Goal: Task Accomplishment & Management: Complete application form

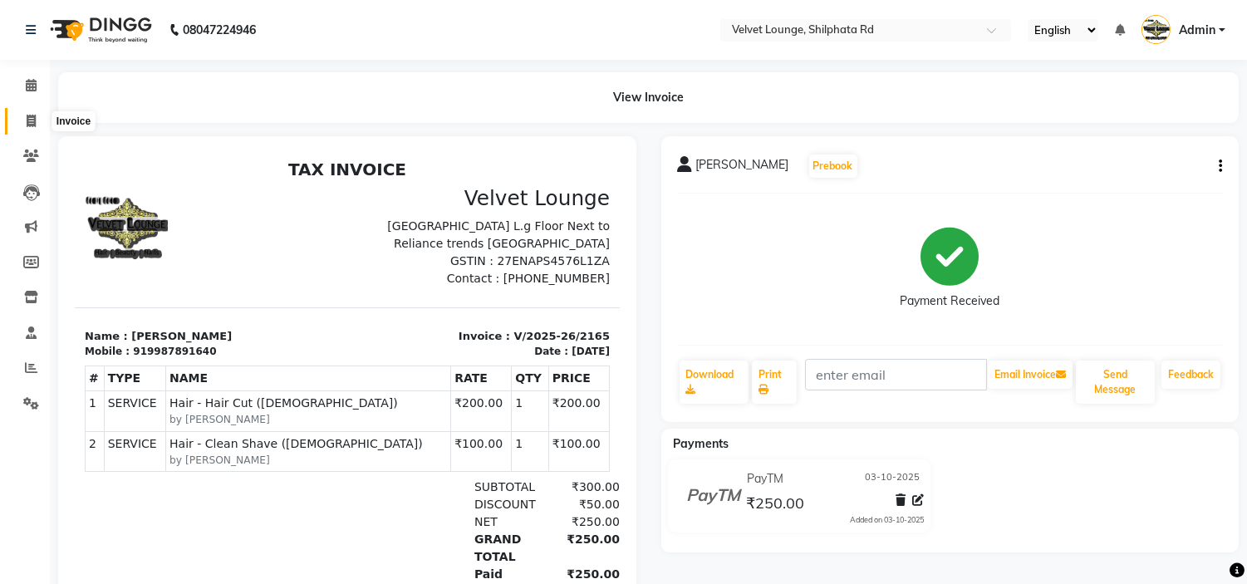
drag, startPoint x: 0, startPoint y: 0, endPoint x: 32, endPoint y: 115, distance: 118.9
click at [32, 115] on icon at bounding box center [31, 121] width 9 height 12
select select "service"
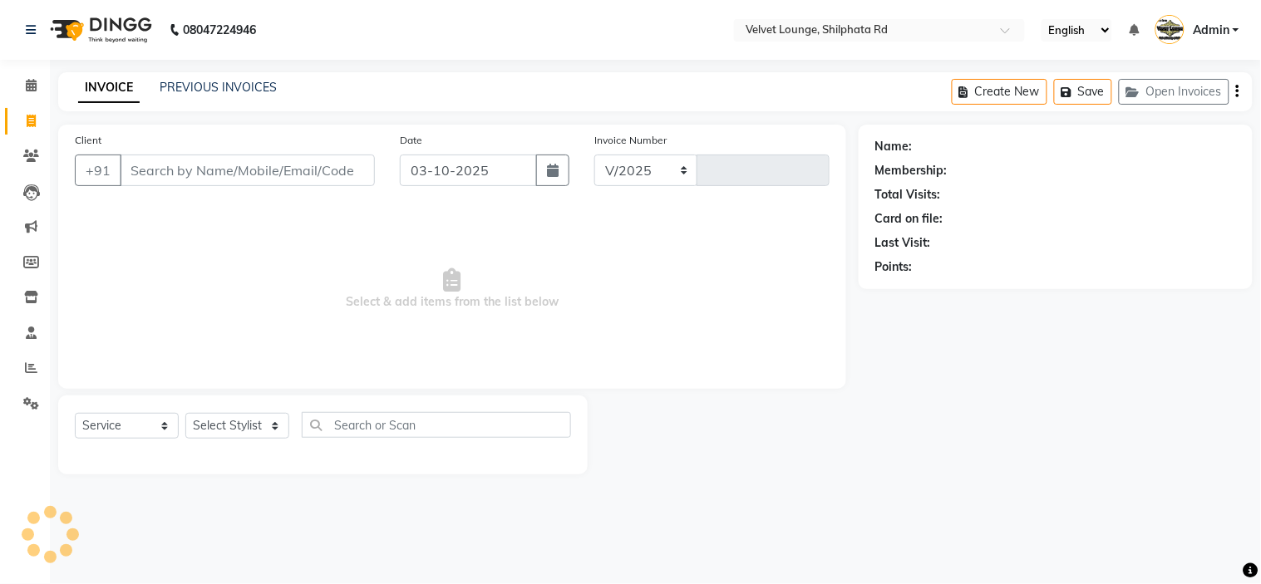
select select "122"
type input "2166"
click at [188, 84] on link "PREVIOUS INVOICES" at bounding box center [218, 87] width 117 height 15
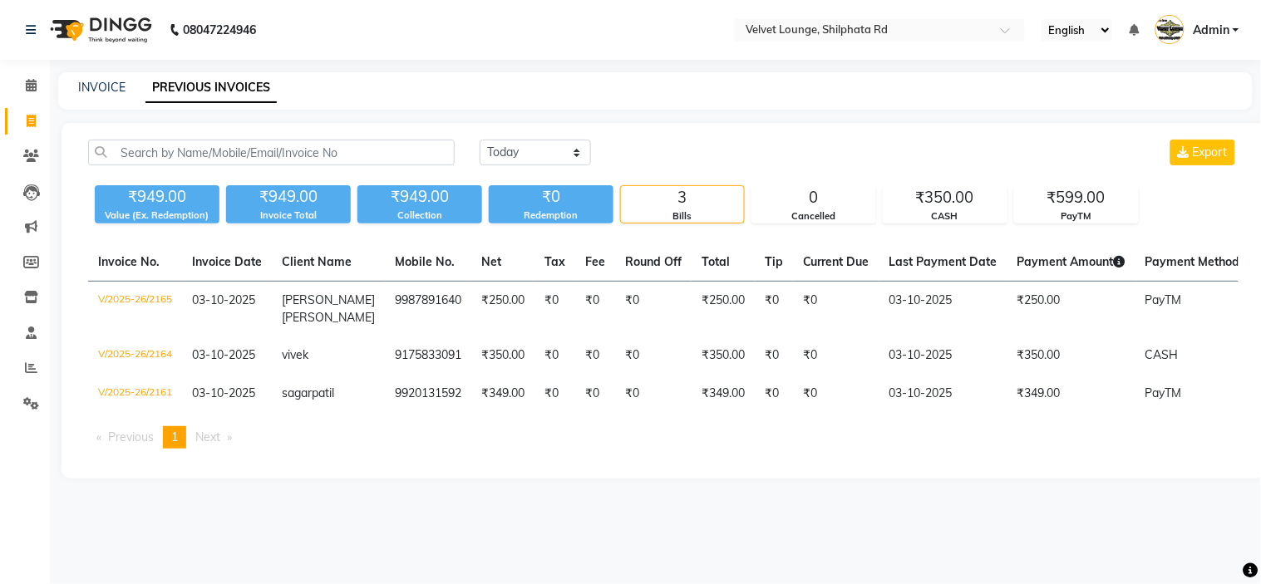
click at [399, 76] on div "INVOICE PREVIOUS INVOICES" at bounding box center [655, 90] width 1194 height 37
click at [29, 147] on span at bounding box center [31, 156] width 29 height 19
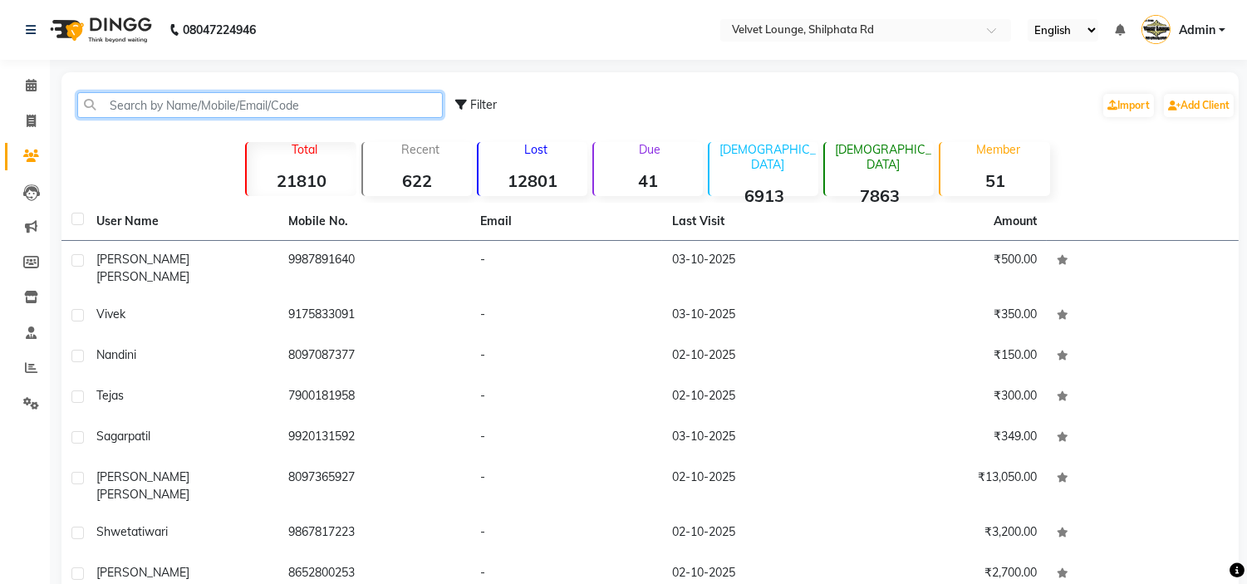
click at [221, 98] on input "text" at bounding box center [260, 105] width 366 height 26
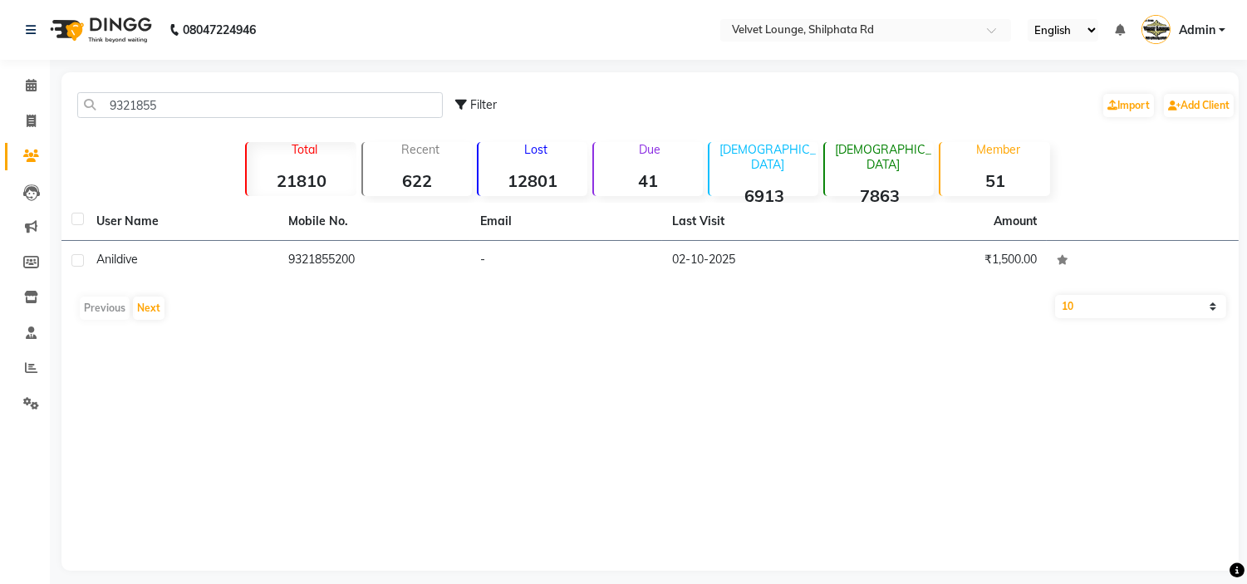
click at [532, 319] on div "Previous Next" at bounding box center [650, 308] width 1164 height 27
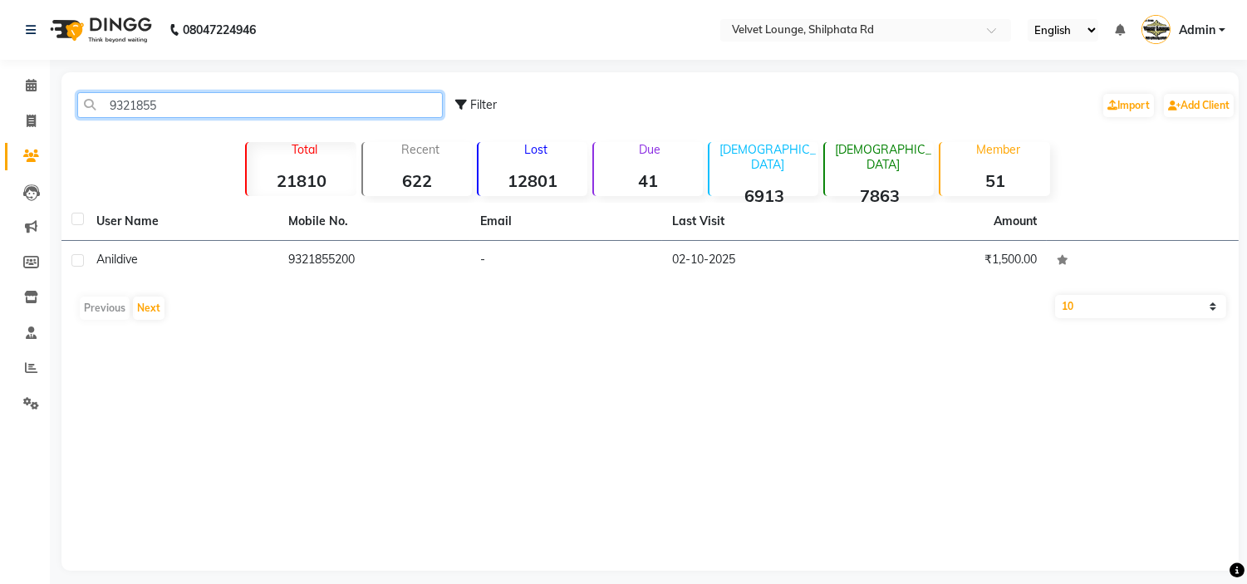
click at [192, 111] on input "9321855" at bounding box center [260, 105] width 366 height 26
type input "9"
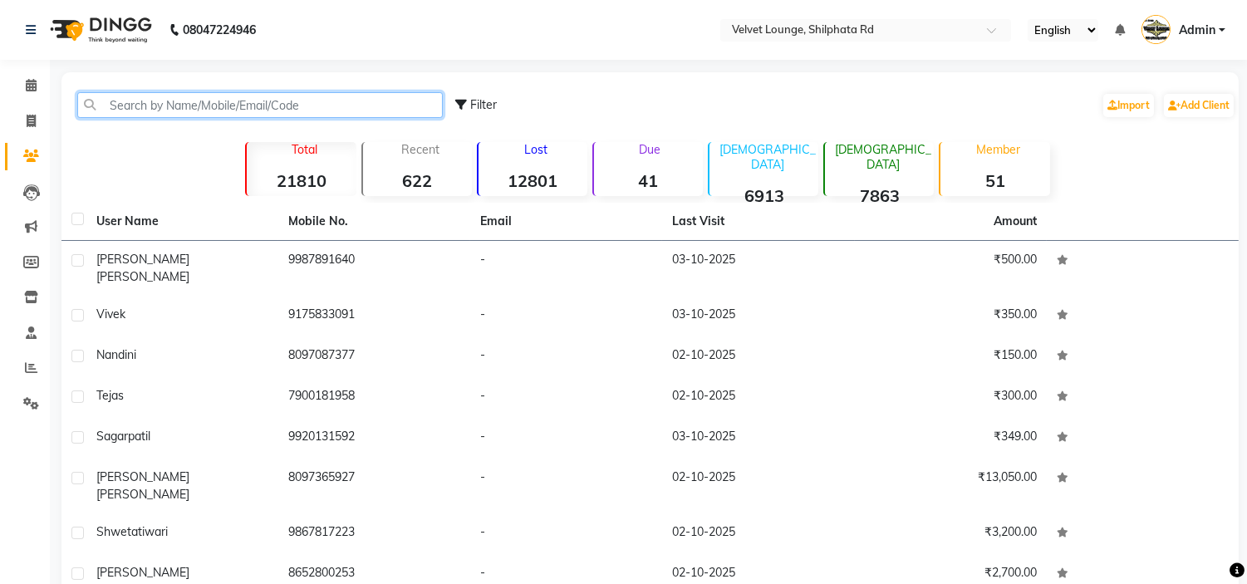
click at [179, 106] on input "text" at bounding box center [260, 105] width 366 height 26
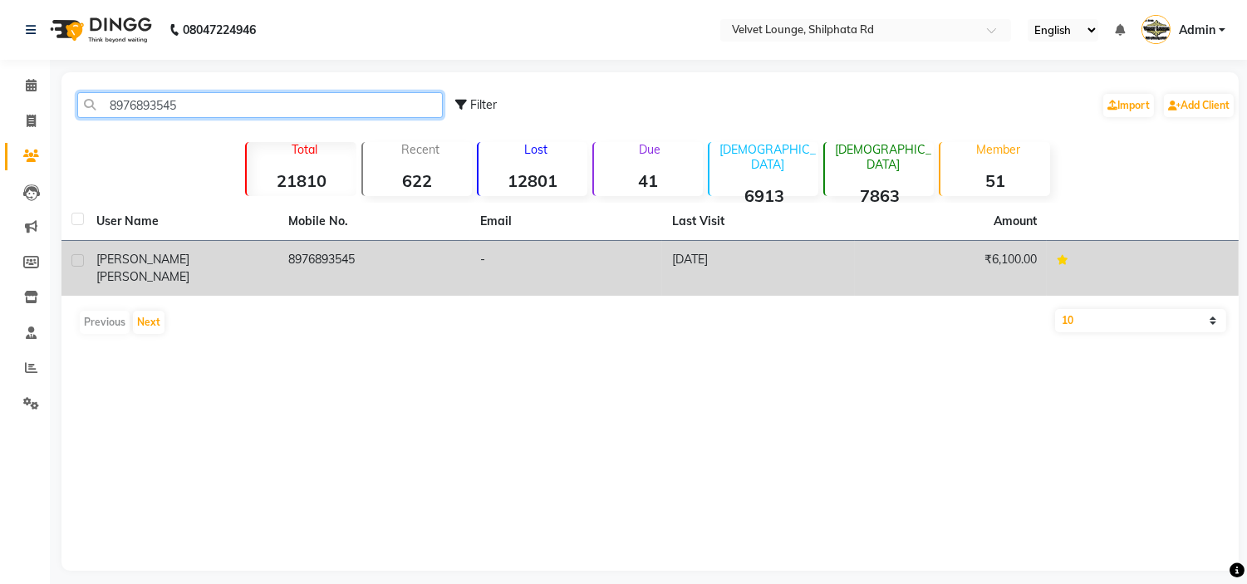
type input "8976893545"
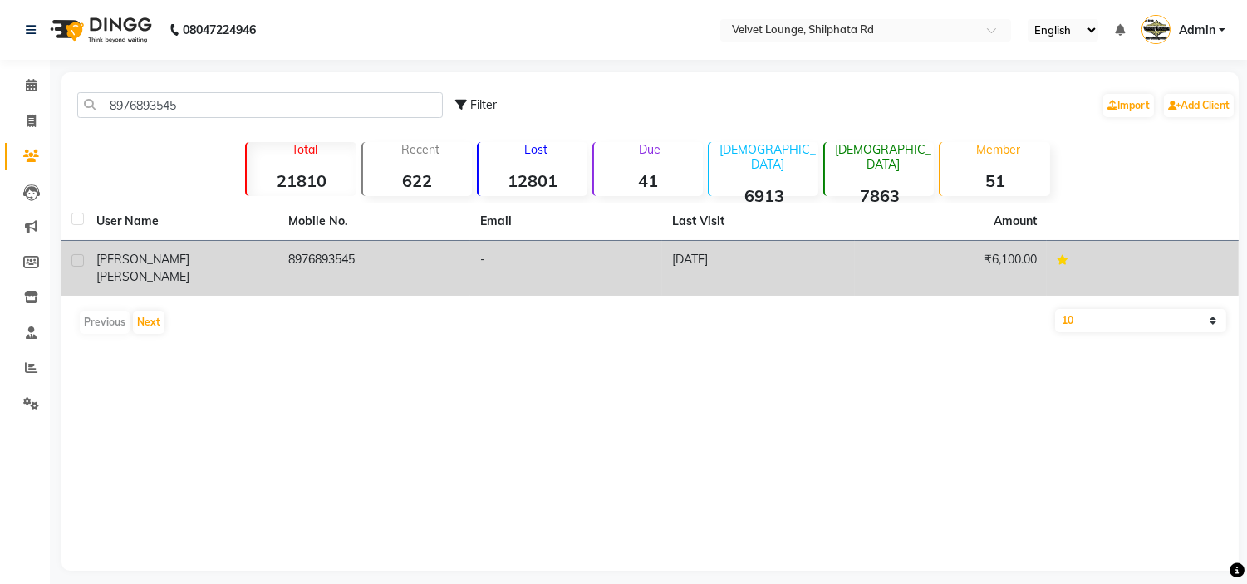
click at [251, 271] on td "[PERSON_NAME]" at bounding box center [182, 268] width 192 height 55
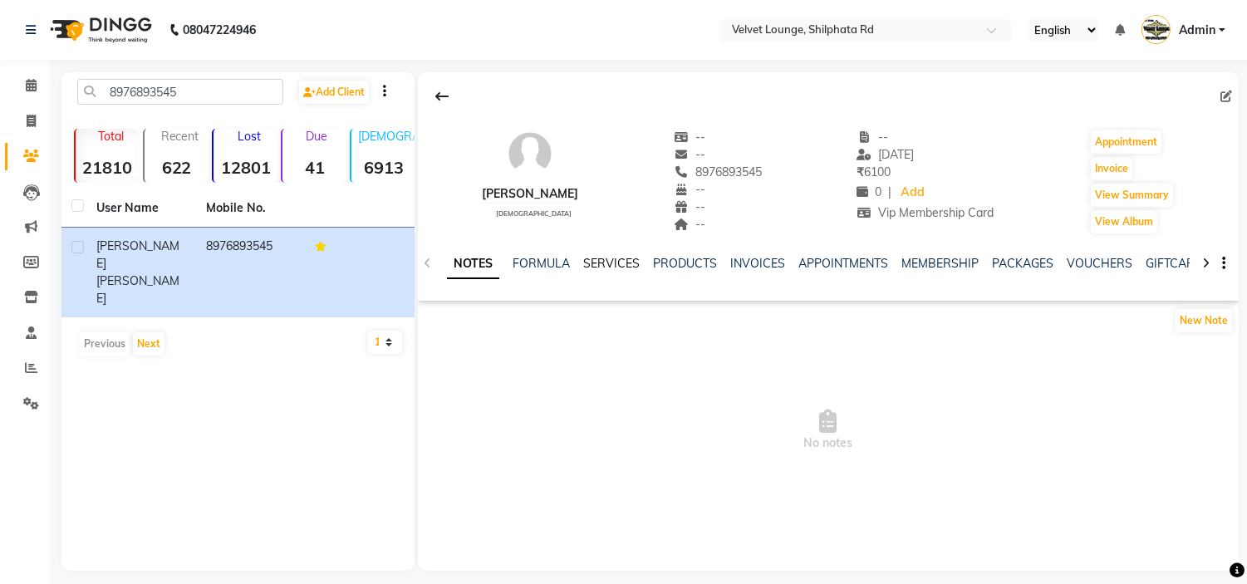
click at [623, 258] on link "SERVICES" at bounding box center [611, 263] width 57 height 15
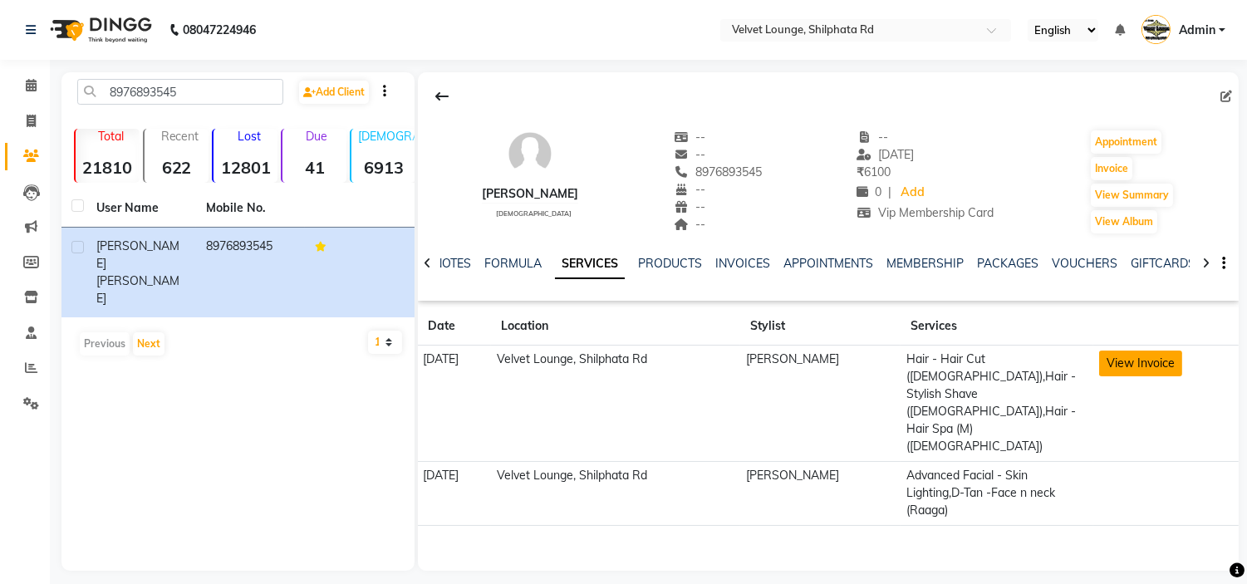
click at [1155, 362] on button "View Invoice" at bounding box center [1140, 364] width 83 height 26
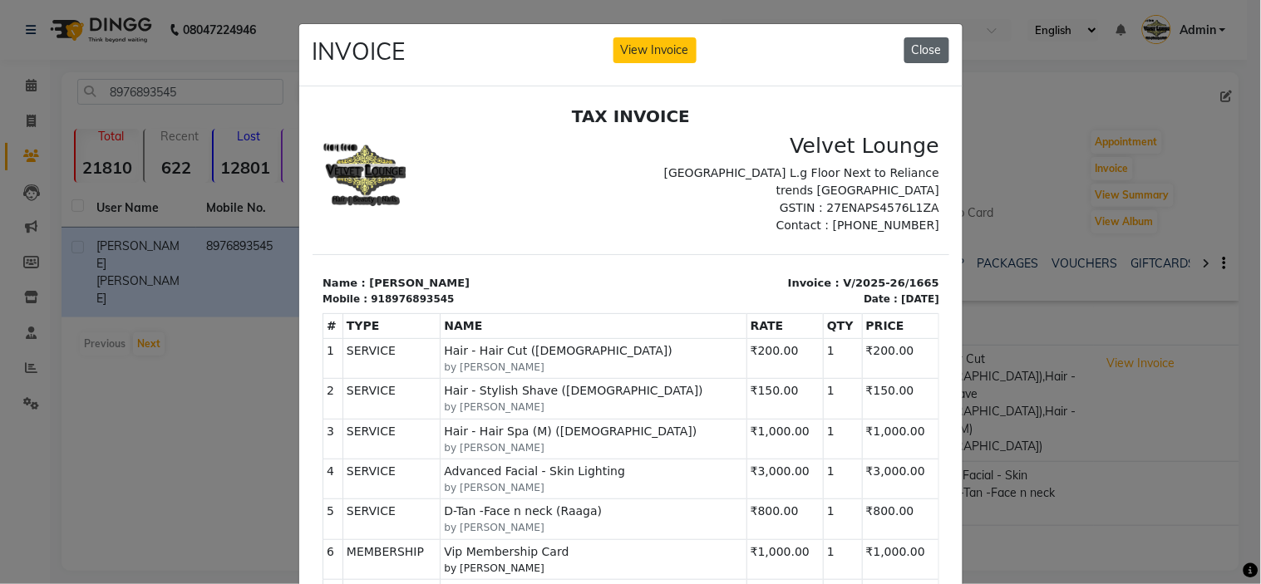
click at [937, 44] on button "Close" at bounding box center [926, 50] width 45 height 26
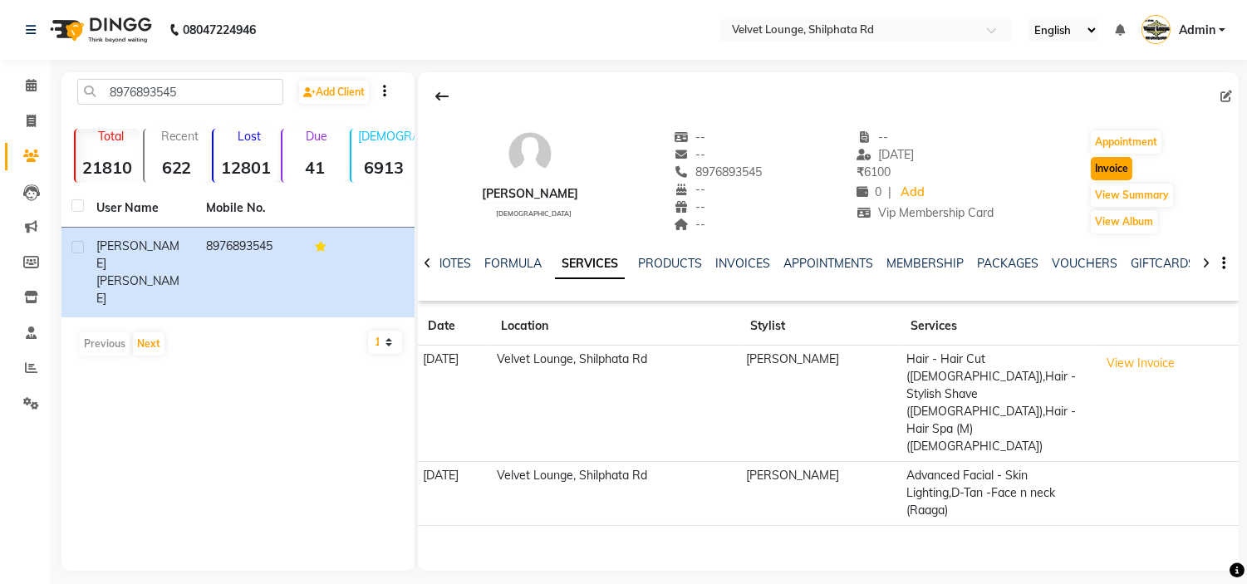
click at [1114, 169] on button "Invoice" at bounding box center [1112, 168] width 42 height 23
select select "service"
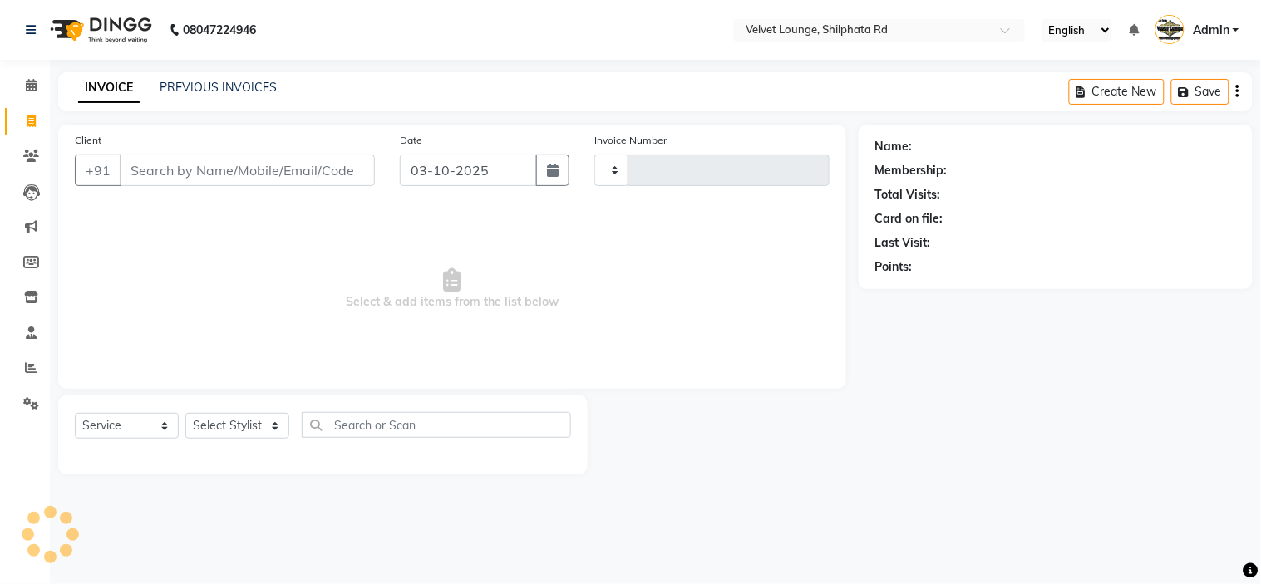
type input "2166"
select select "122"
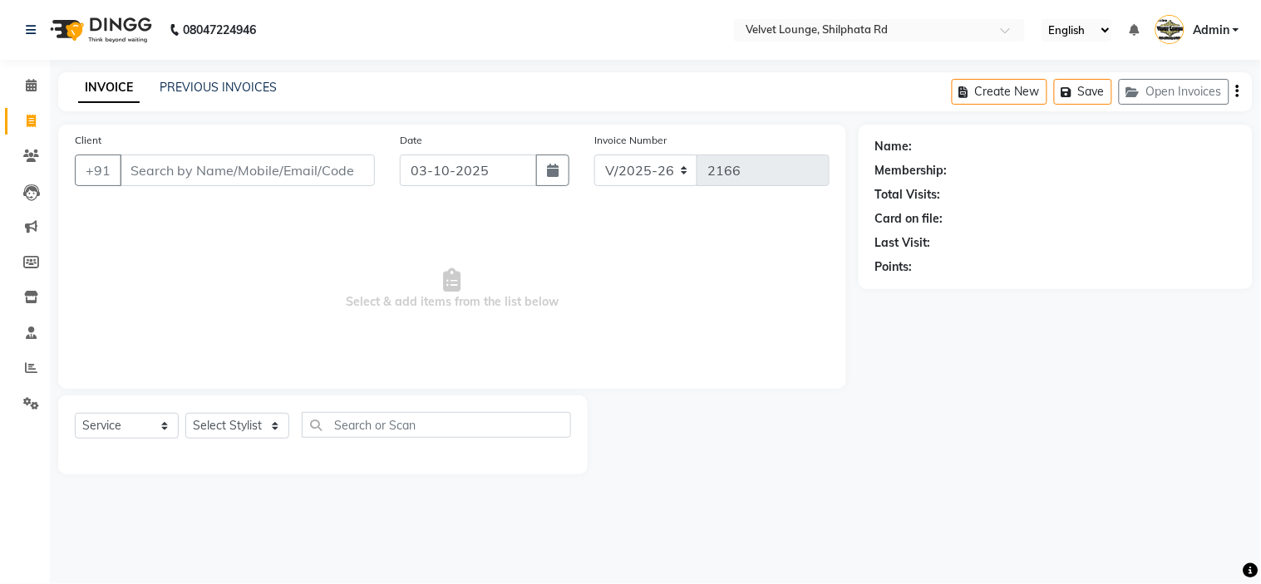
type input "8976893545"
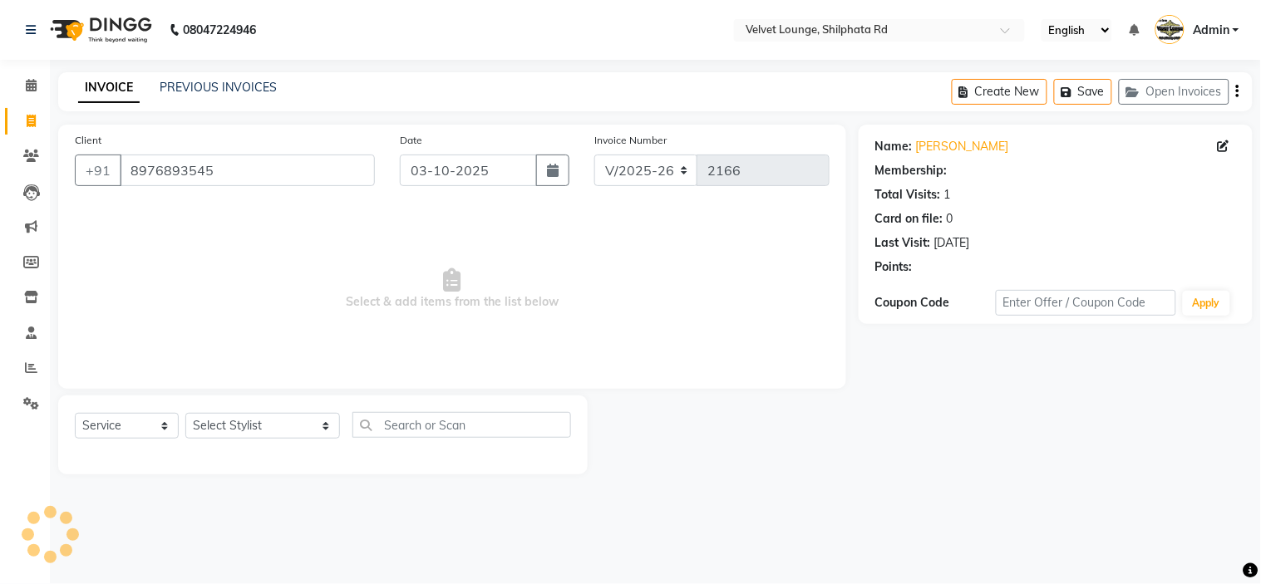
select select "2: Object"
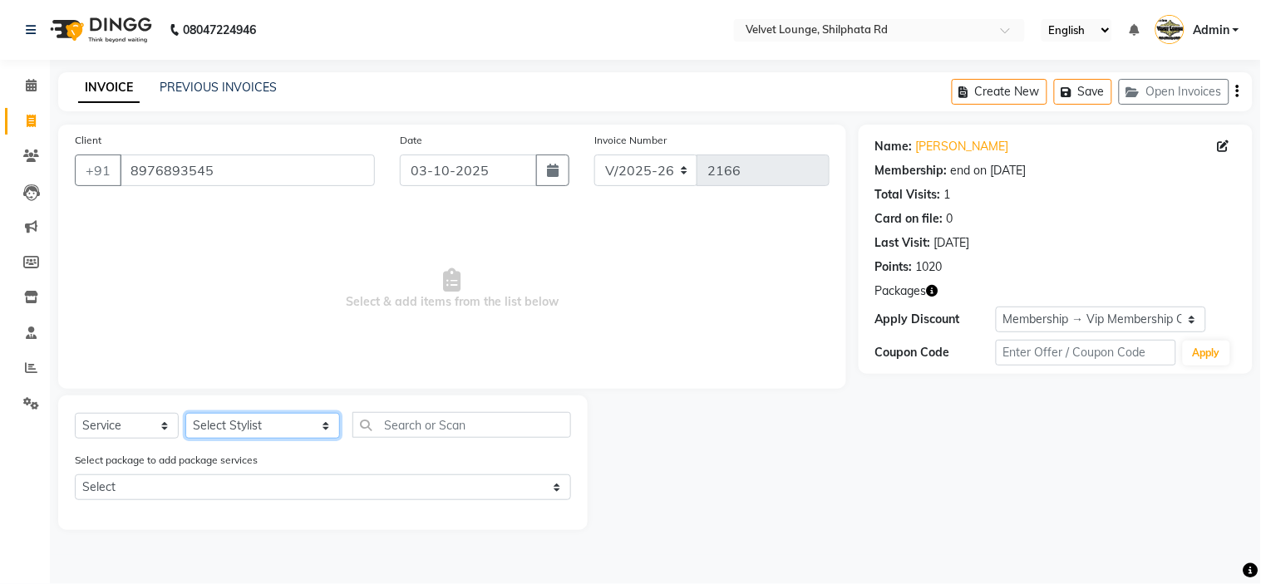
click at [229, 418] on select "Select Stylist [PERSON_NAME] [PERSON_NAME] [PERSON_NAME] [PERSON_NAME] [PERSON_…" at bounding box center [262, 426] width 155 height 26
select select "31385"
click at [185, 414] on select "Select Stylist [PERSON_NAME] [PERSON_NAME] [PERSON_NAME] [PERSON_NAME] [PERSON_…" at bounding box center [262, 426] width 155 height 26
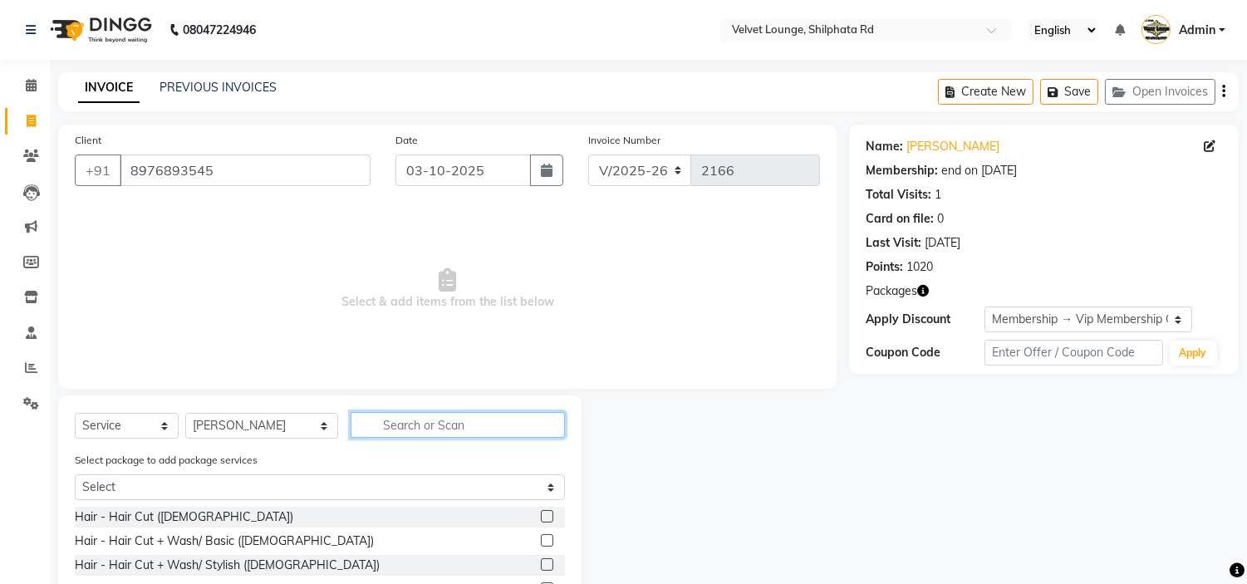
click at [409, 430] on input "text" at bounding box center [458, 425] width 214 height 26
type input "SPA"
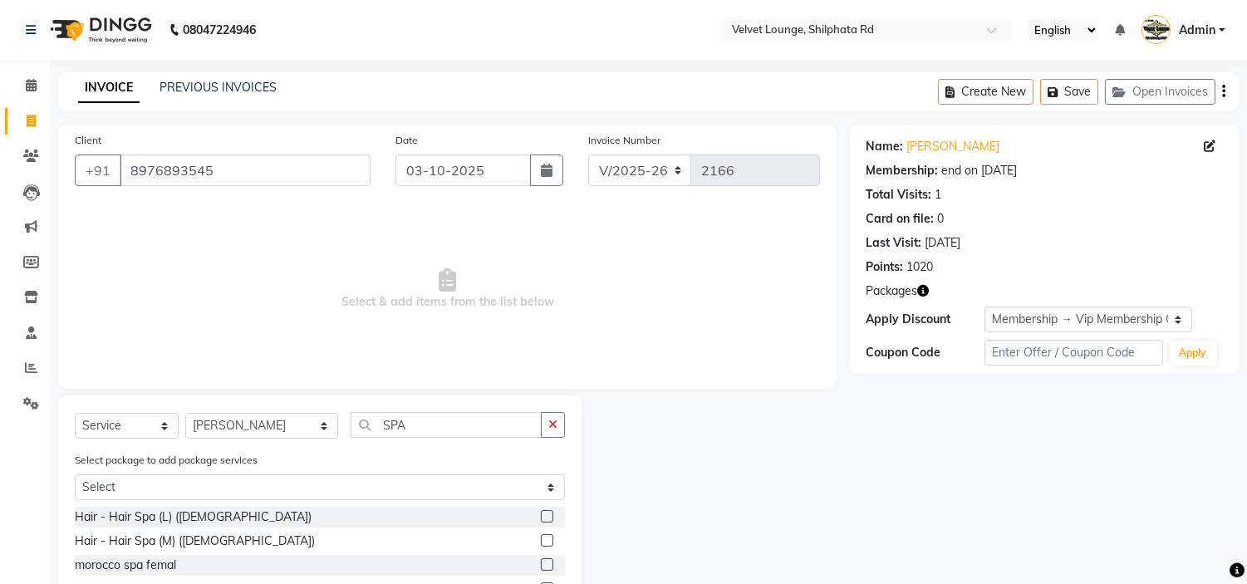
click at [541, 543] on label at bounding box center [547, 540] width 12 height 12
click at [541, 543] on input "checkbox" at bounding box center [546, 541] width 11 height 11
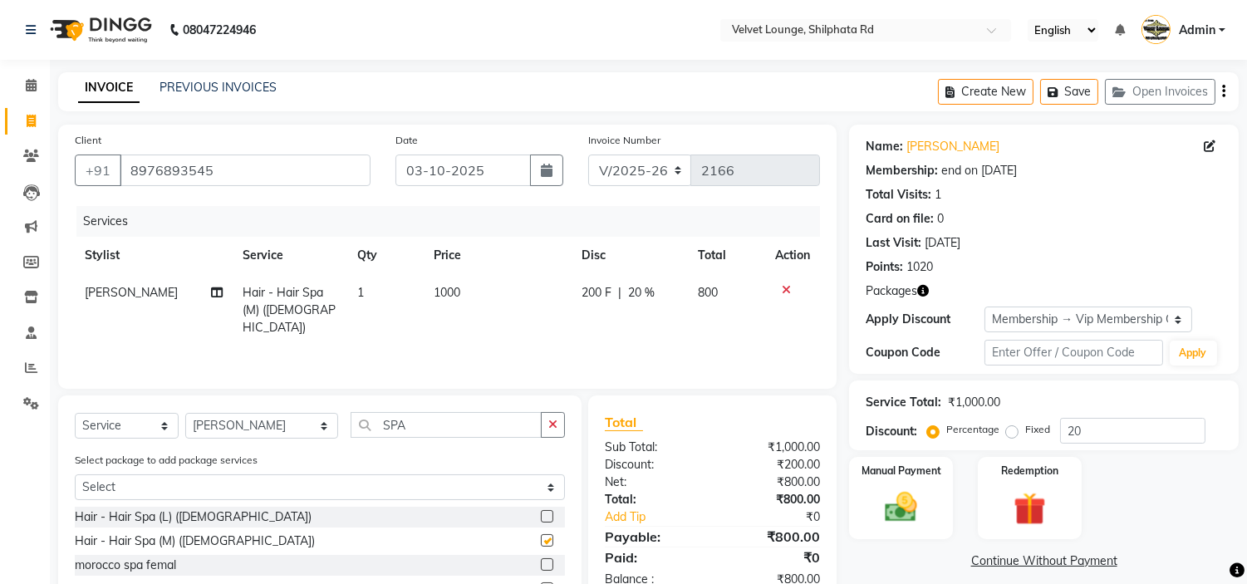
checkbox input "false"
click at [453, 288] on span "1000" at bounding box center [447, 292] width 27 height 15
select select "31385"
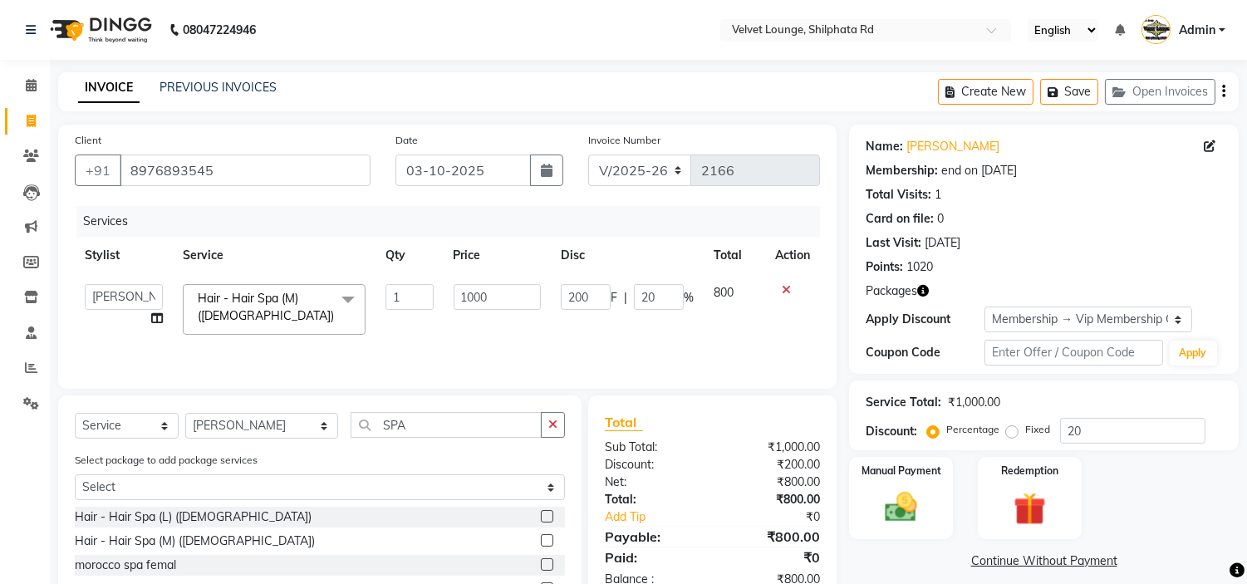
click at [454, 288] on input "1000" at bounding box center [497, 297] width 87 height 26
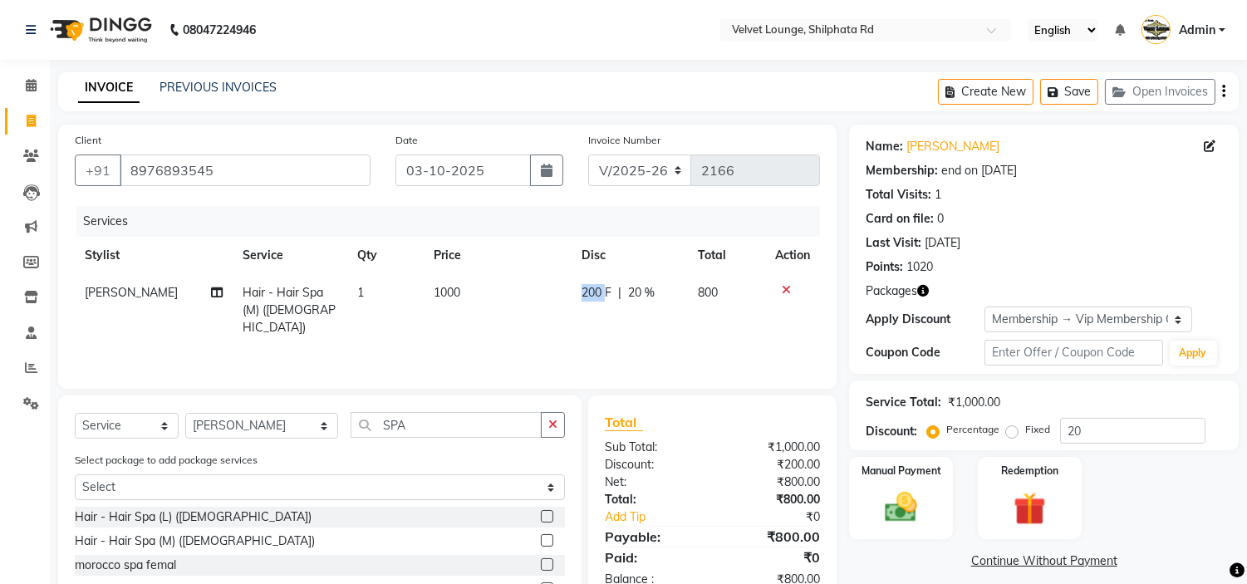
click at [593, 299] on span "200 F" at bounding box center [597, 292] width 30 height 17
select select "31385"
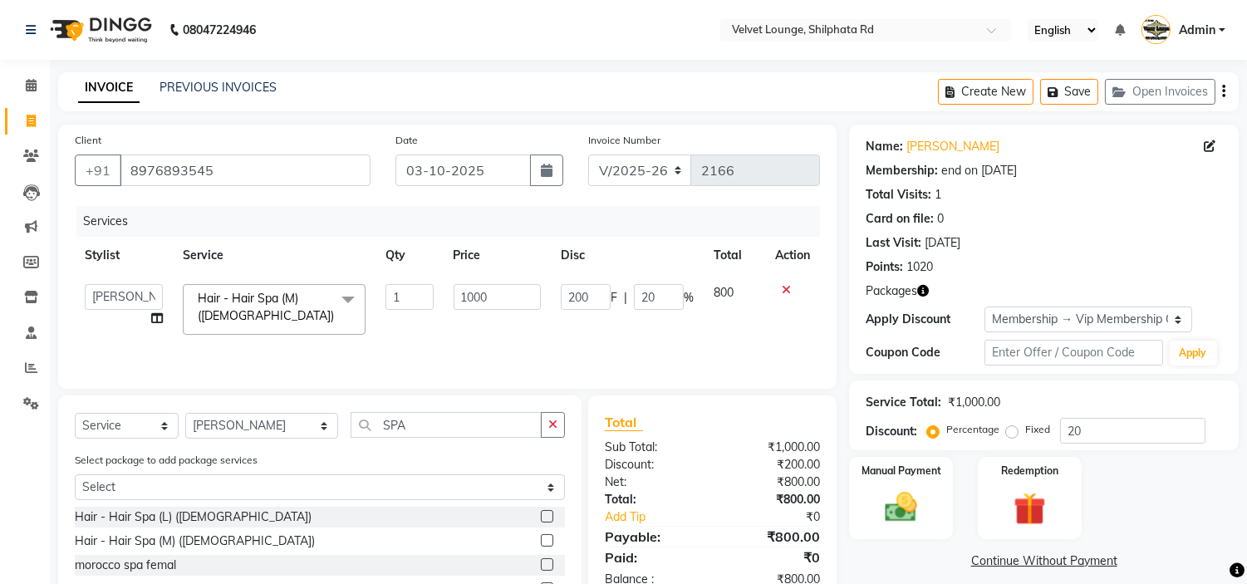
click at [594, 322] on td "200 F | 20 %" at bounding box center [627, 309] width 153 height 71
